Goal: Go to known website: Access a specific website the user already knows

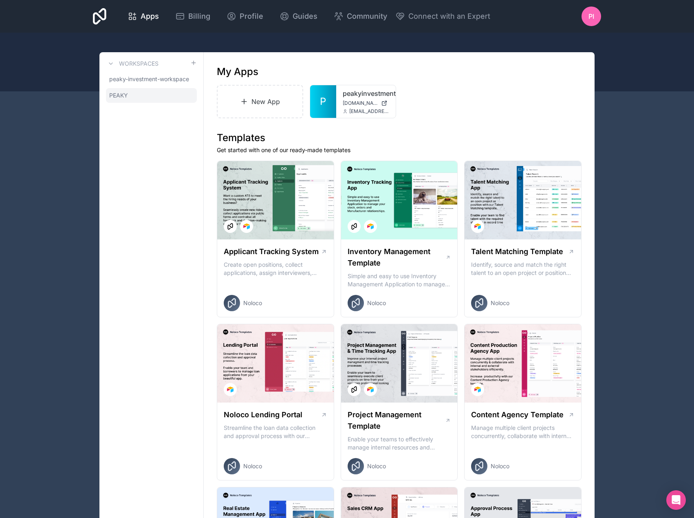
click at [142, 96] on link "PEAKY" at bounding box center [151, 95] width 91 height 15
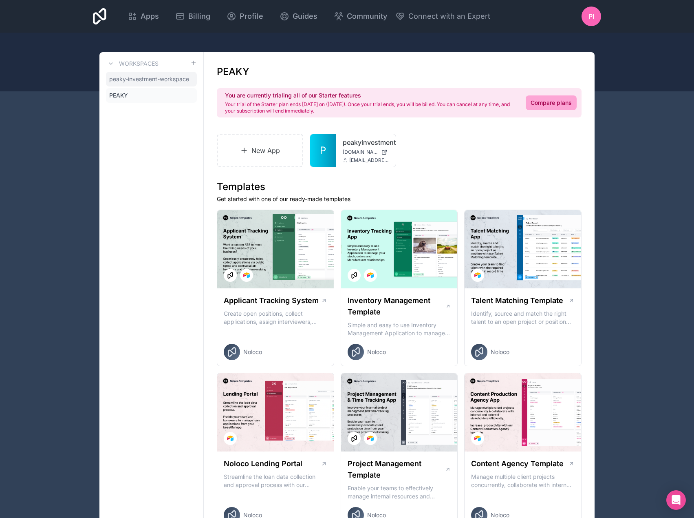
click at [152, 75] on span "peaky-investment-workspace" at bounding box center [149, 79] width 80 height 8
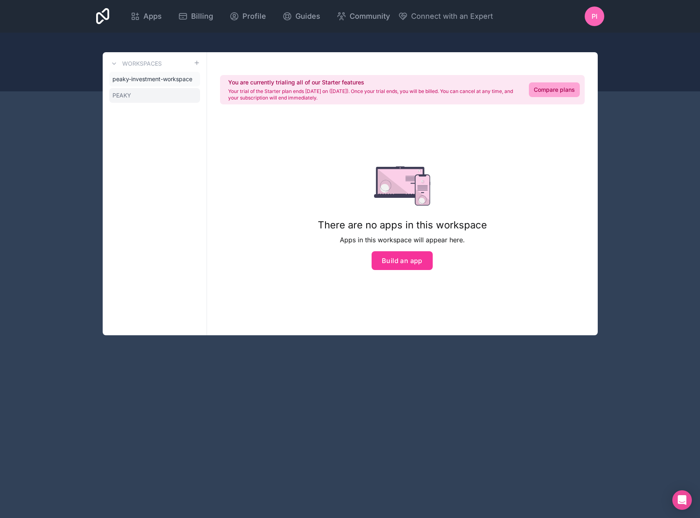
click at [146, 94] on link "PEAKY" at bounding box center [154, 95] width 91 height 15
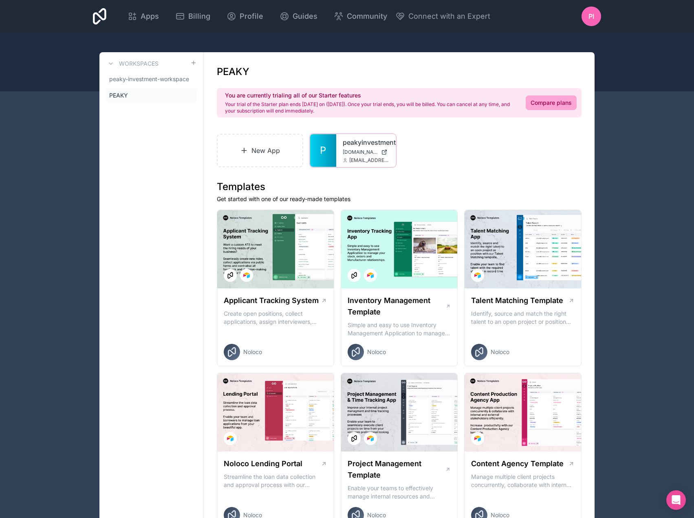
click at [354, 151] on span "[DOMAIN_NAME]" at bounding box center [360, 152] width 35 height 7
